Goal: Task Accomplishment & Management: Manage account settings

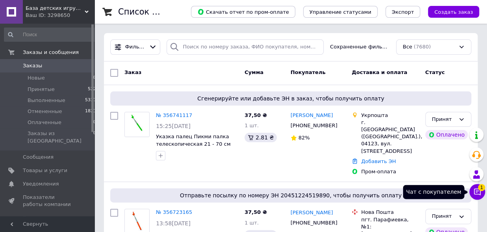
click at [478, 195] on icon at bounding box center [477, 192] width 8 height 8
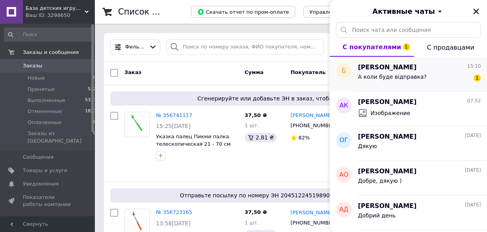
click at [414, 70] on div "[PERSON_NAME] 15:10" at bounding box center [419, 67] width 123 height 9
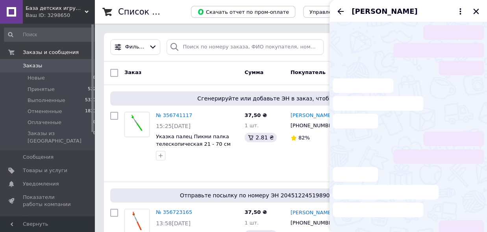
scroll to position [216, 0]
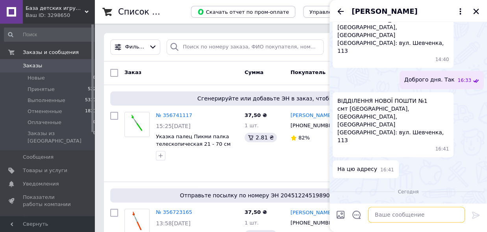
click at [404, 217] on textarea at bounding box center [416, 214] width 97 height 16
type textarea "L"
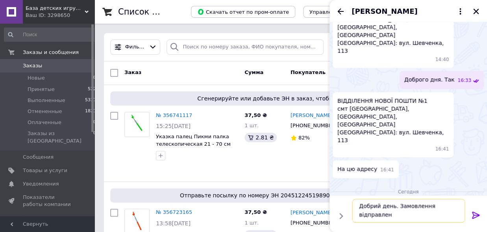
scroll to position [0, 0]
paste textarea "20451224519890"
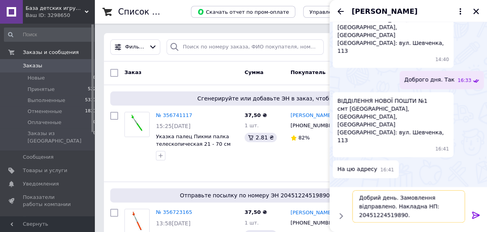
paste textarea "Плановий час доставки: [DATE] 18:00"
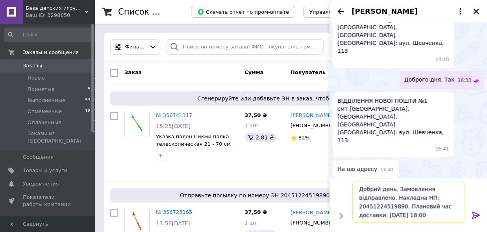
type textarea "Добрий день. Замовлення відправлено. Накладна НП: 20451224519890. Плановий час …"
click at [471, 216] on icon at bounding box center [475, 214] width 9 height 9
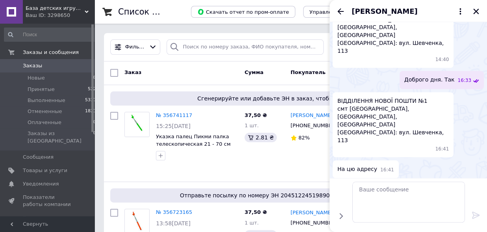
scroll to position [248, 0]
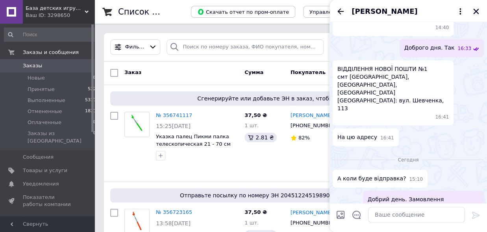
click at [475, 13] on icon "Закрыть" at bounding box center [476, 12] width 6 height 6
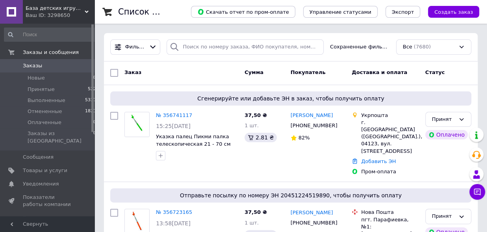
click at [41, 66] on span "Заказы" at bounding box center [48, 65] width 50 height 7
click at [188, 68] on div "Заказ" at bounding box center [181, 73] width 120 height 14
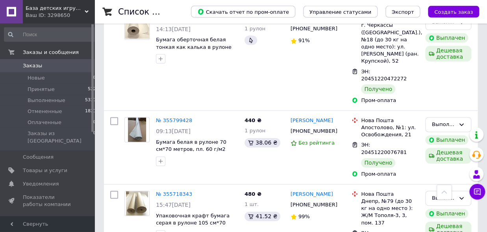
scroll to position [1510, 0]
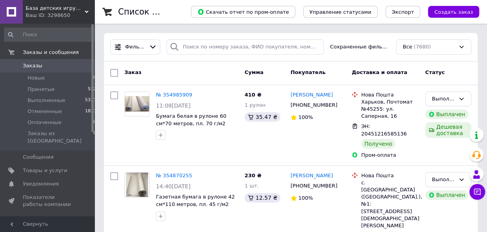
click at [33, 67] on span "Заказы" at bounding box center [32, 65] width 19 height 7
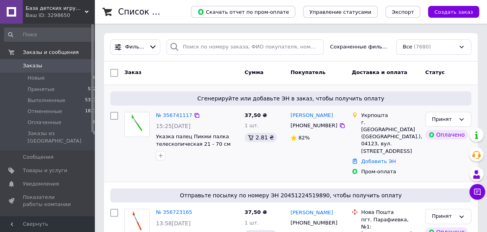
scroll to position [57, 0]
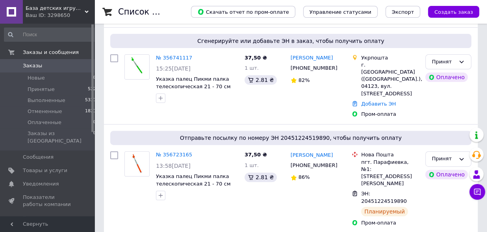
click at [176, 58] on link "№ 356741117" at bounding box center [174, 58] width 36 height 6
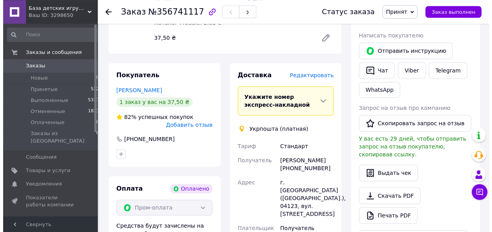
scroll to position [173, 0]
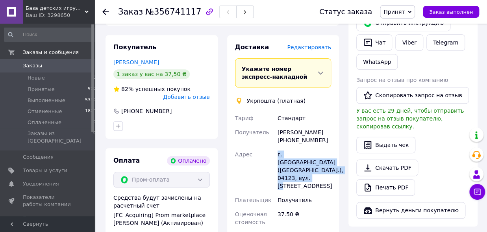
drag, startPoint x: 277, startPoint y: 154, endPoint x: 297, endPoint y: 175, distance: 29.2
click at [297, 175] on div "г. [GEOGRAPHIC_DATA] ([GEOGRAPHIC_DATA].), 04123, вул. [STREET_ADDRESS]" at bounding box center [304, 170] width 57 height 46
copy div "г. [GEOGRAPHIC_DATA] ([GEOGRAPHIC_DATA].), 04123, вул. [STREET_ADDRESS]"
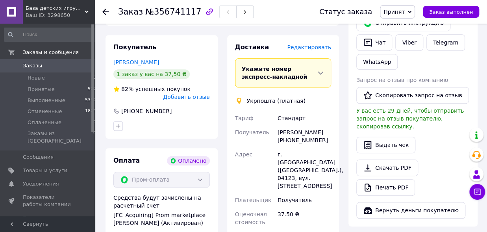
click at [314, 49] on span "Редактировать" at bounding box center [309, 47] width 44 height 6
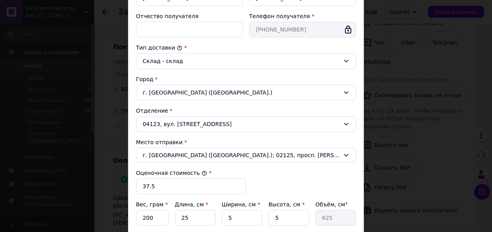
click at [220, 124] on div "04123, вул. [STREET_ADDRESS]" at bounding box center [246, 124] width 220 height 16
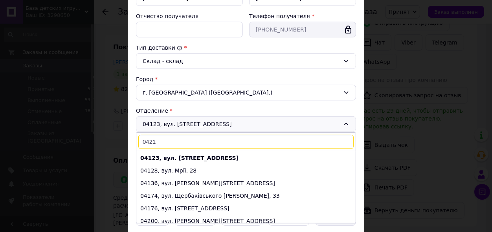
scroll to position [0, 0]
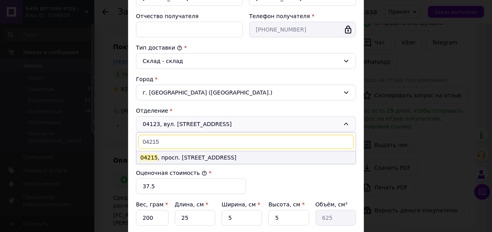
type input "04215"
click at [191, 157] on li "04215 , просп. [STREET_ADDRESS]" at bounding box center [245, 157] width 219 height 13
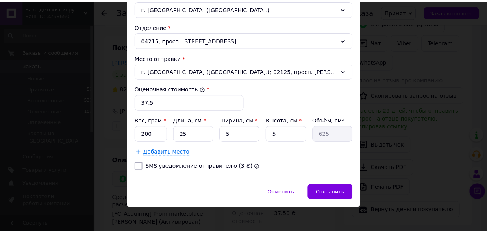
scroll to position [259, 0]
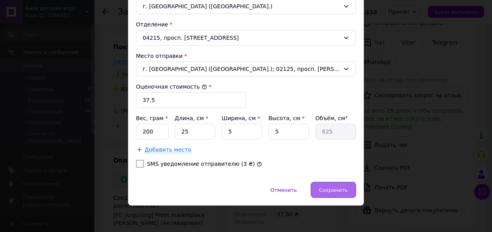
click at [324, 191] on span "Сохранить" at bounding box center [333, 190] width 29 height 6
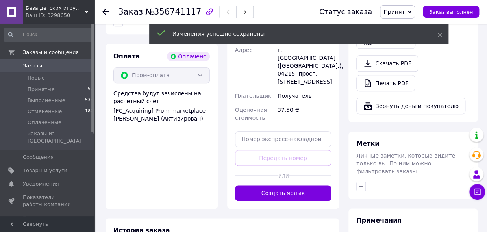
scroll to position [288, 0]
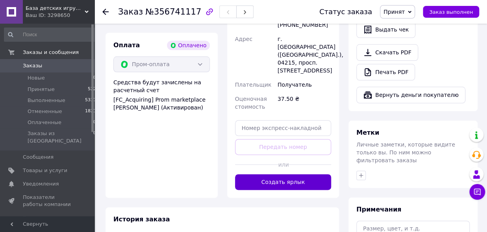
click at [290, 174] on button "Создать ярлык" at bounding box center [283, 182] width 96 height 16
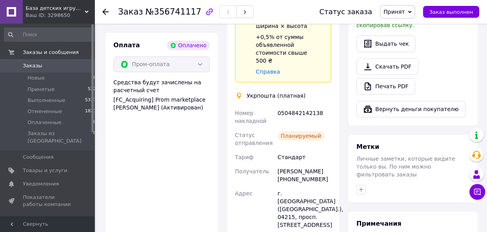
click at [37, 66] on span "Заказы" at bounding box center [32, 65] width 19 height 7
